Goal: Information Seeking & Learning: Compare options

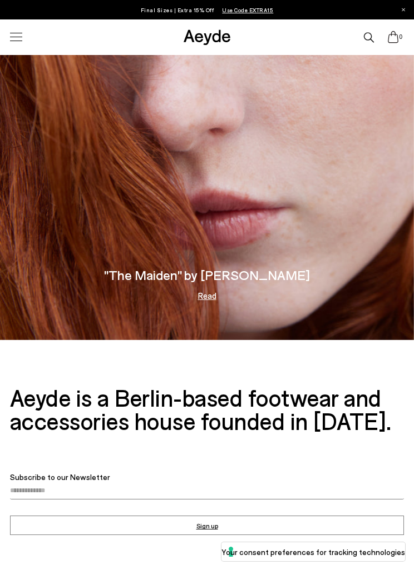
scroll to position [3216, 0]
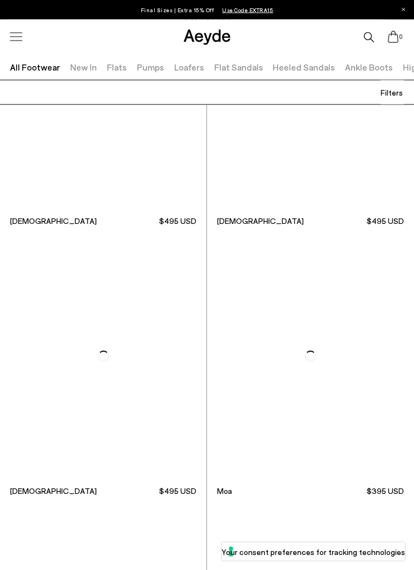
scroll to position [8534, 0]
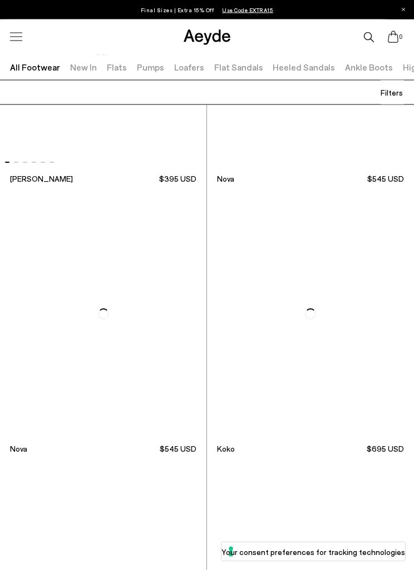
scroll to position [17498, 0]
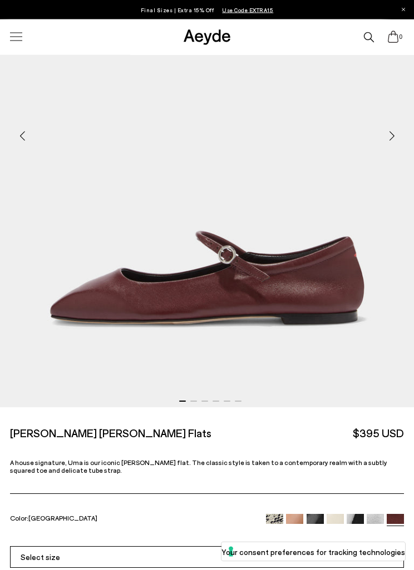
scroll to position [230, 0]
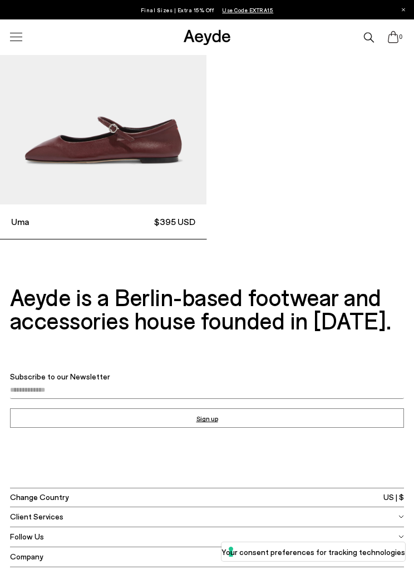
scroll to position [1620, 0]
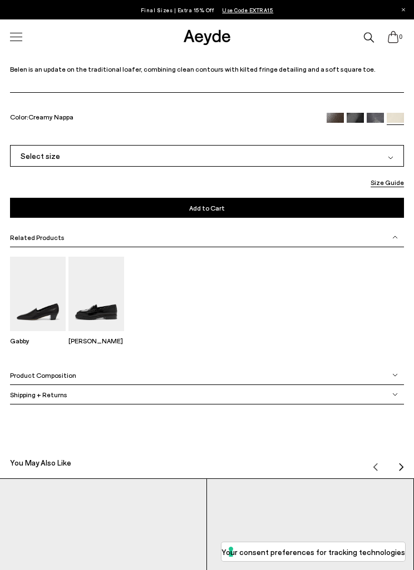
scroll to position [626, 0]
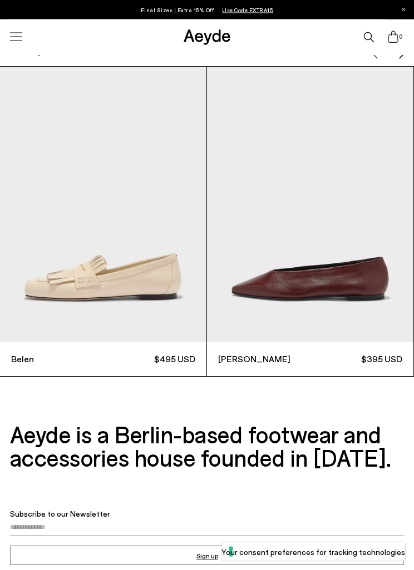
scroll to position [1509, 0]
